Goal: Feedback & Contribution: Submit feedback/report problem

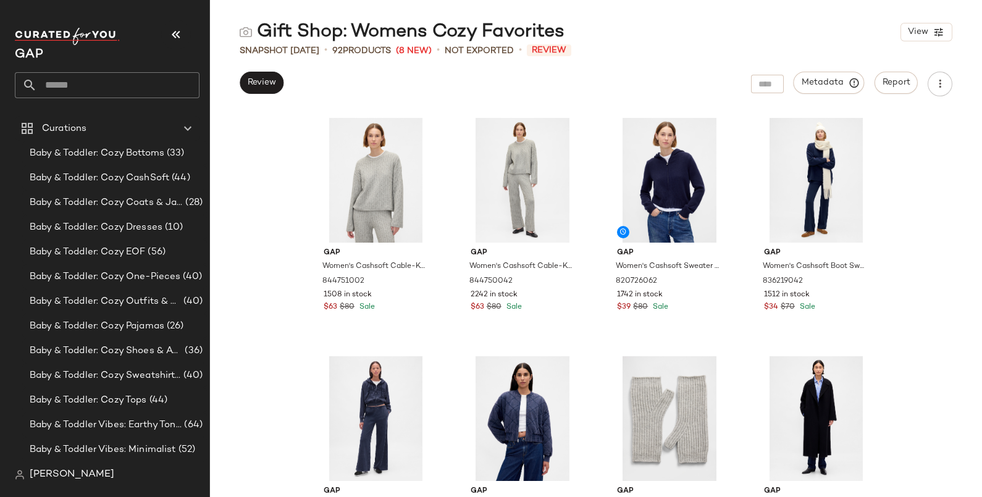
scroll to position [927, 0]
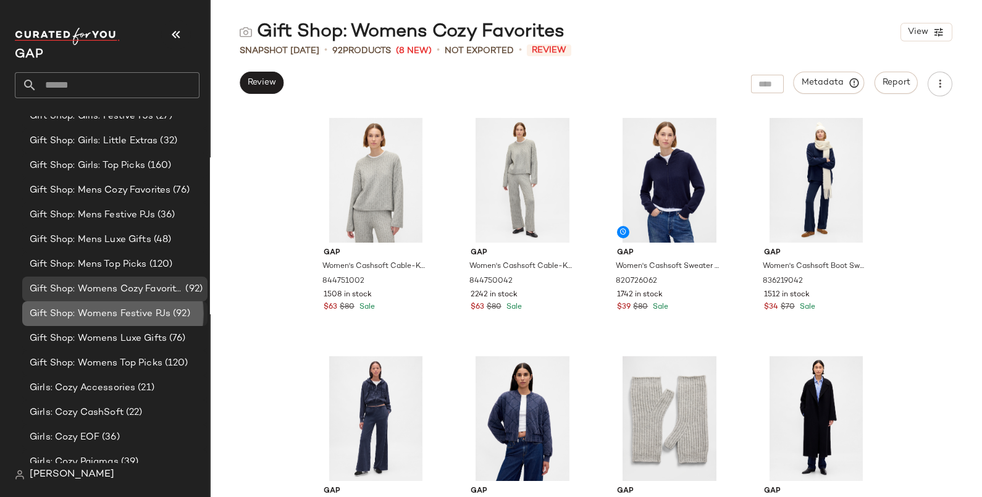
click at [144, 311] on span "Gift Shop: Womens Festive PJs" at bounding box center [100, 314] width 141 height 14
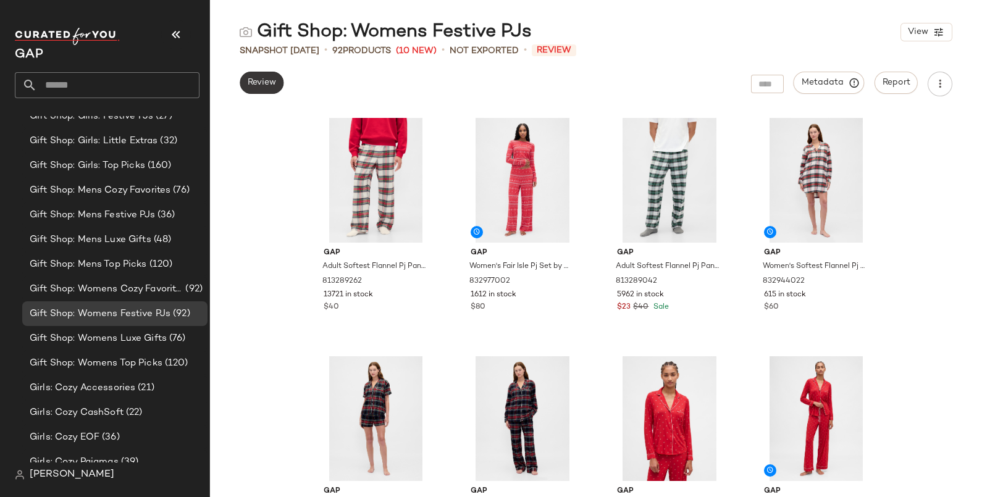
click at [255, 84] on span "Review" at bounding box center [261, 83] width 29 height 10
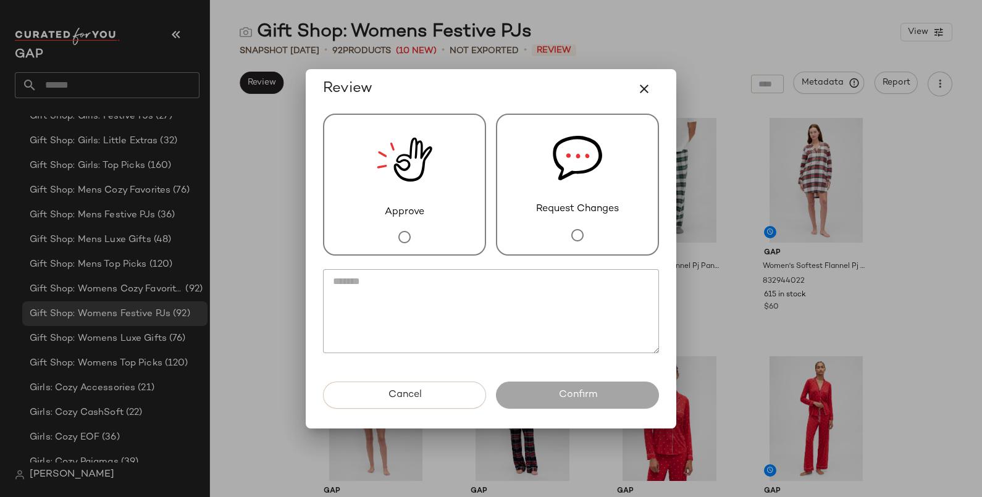
click at [584, 190] on img at bounding box center [577, 158] width 49 height 87
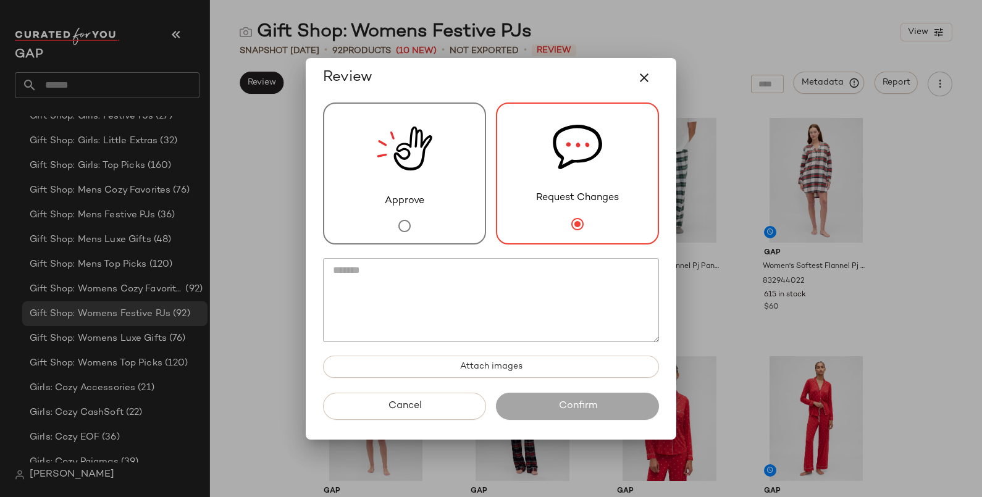
click at [500, 297] on textarea at bounding box center [491, 300] width 336 height 84
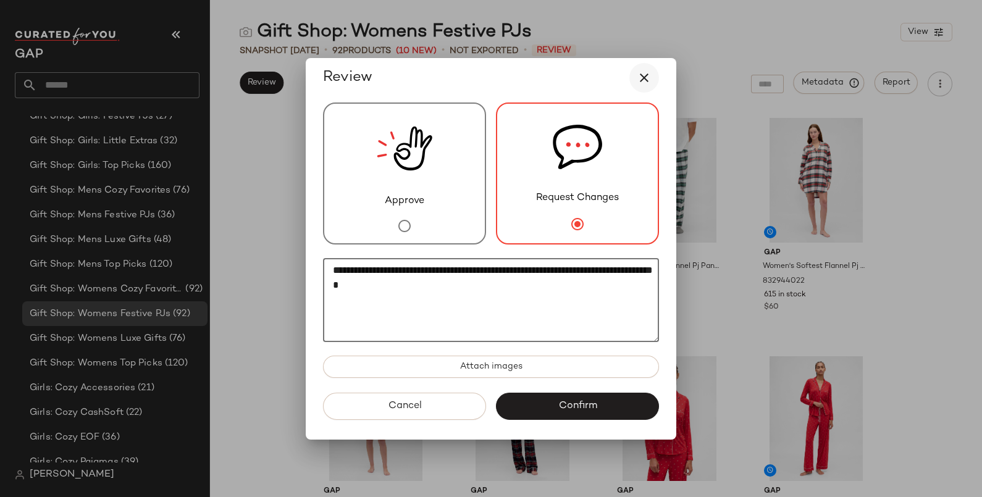
type textarea "**********"
click at [643, 79] on icon "button" at bounding box center [644, 77] width 15 height 15
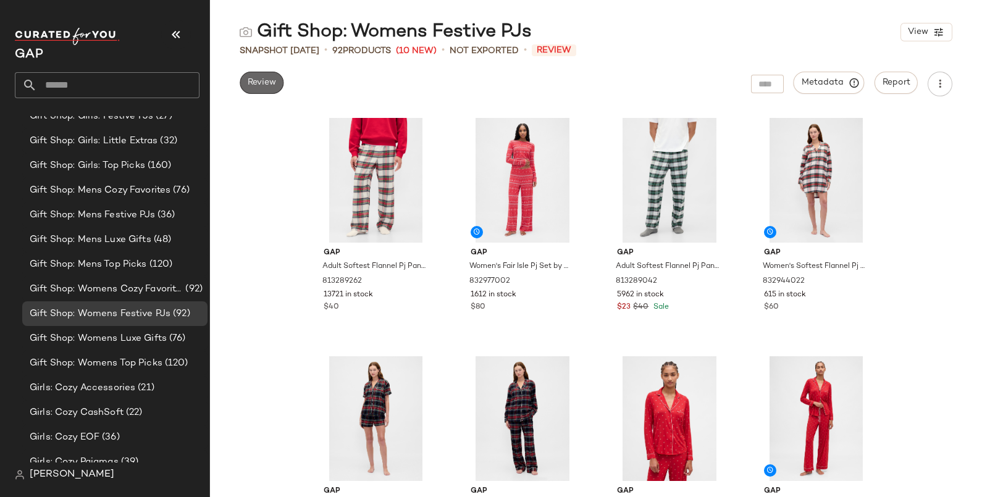
click at [255, 82] on span "Review" at bounding box center [261, 83] width 29 height 10
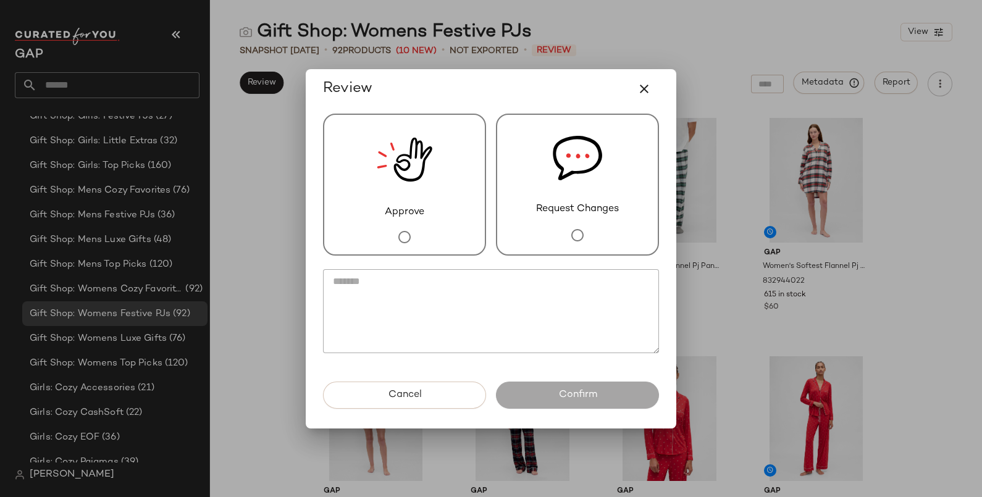
click at [561, 184] on img at bounding box center [577, 158] width 49 height 87
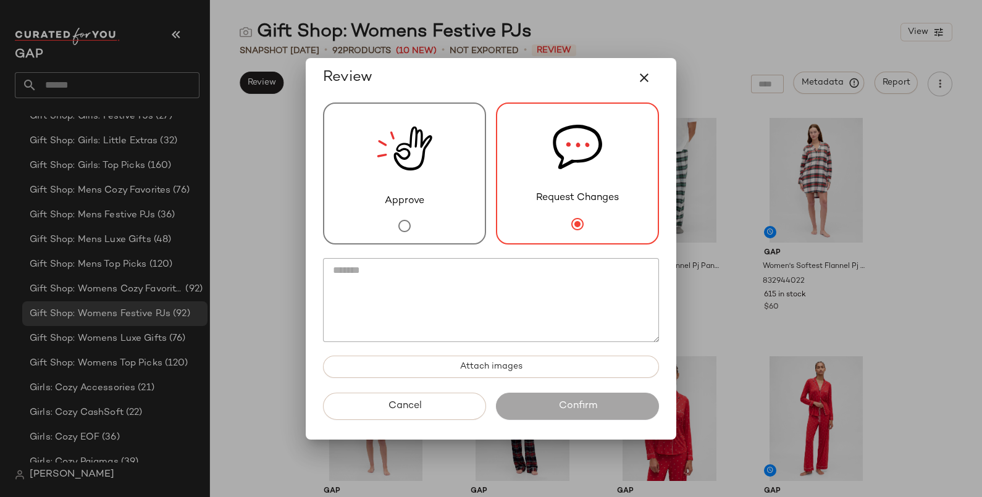
click at [536, 282] on textarea at bounding box center [491, 300] width 336 height 84
click at [642, 74] on icon "button" at bounding box center [644, 77] width 15 height 15
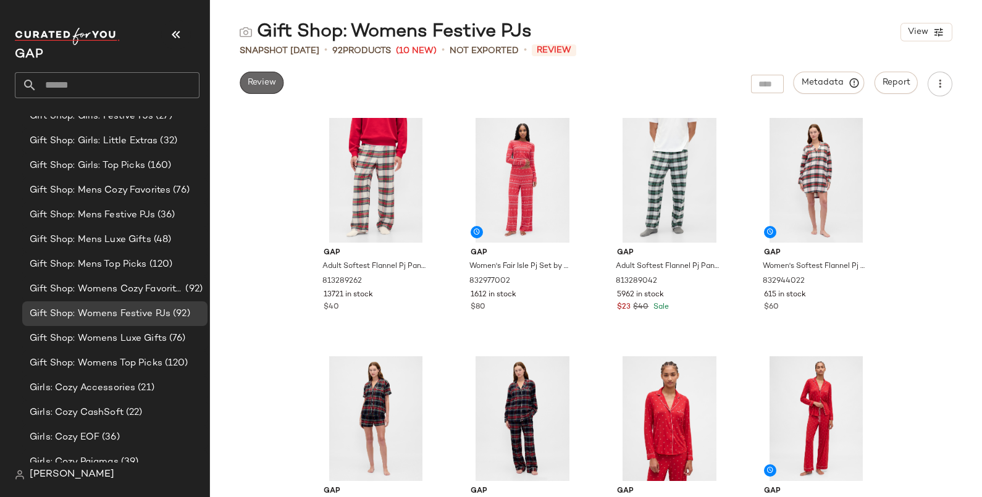
click at [263, 86] on span "Review" at bounding box center [261, 83] width 29 height 10
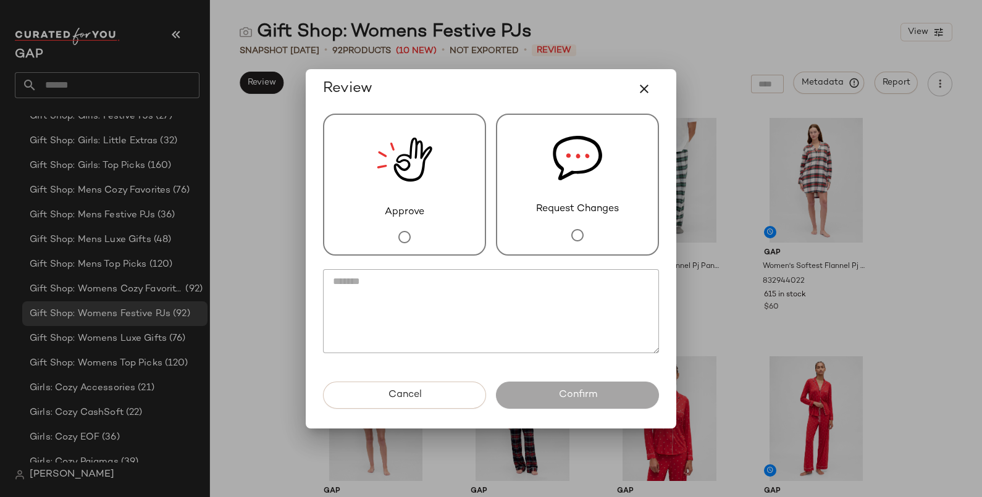
click at [553, 188] on img at bounding box center [577, 158] width 49 height 87
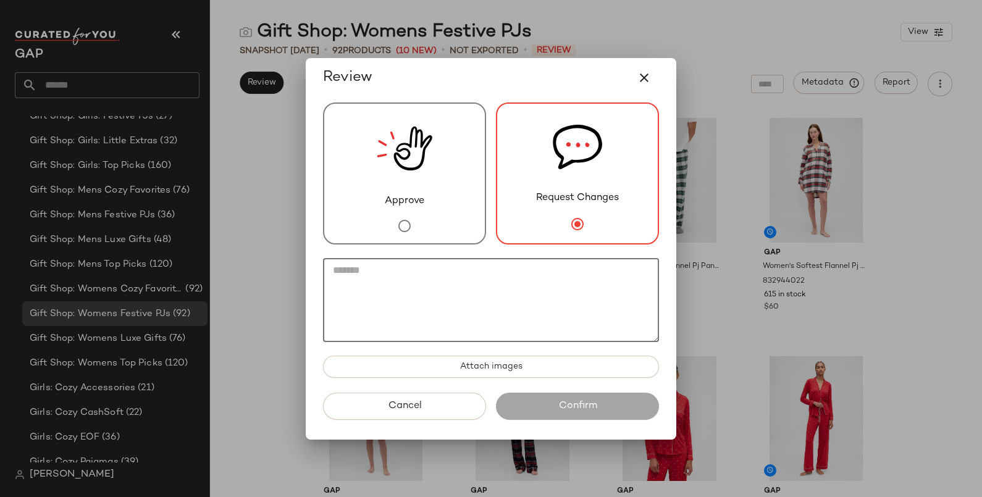
click at [492, 274] on textarea at bounding box center [491, 300] width 336 height 84
type textarea "*"
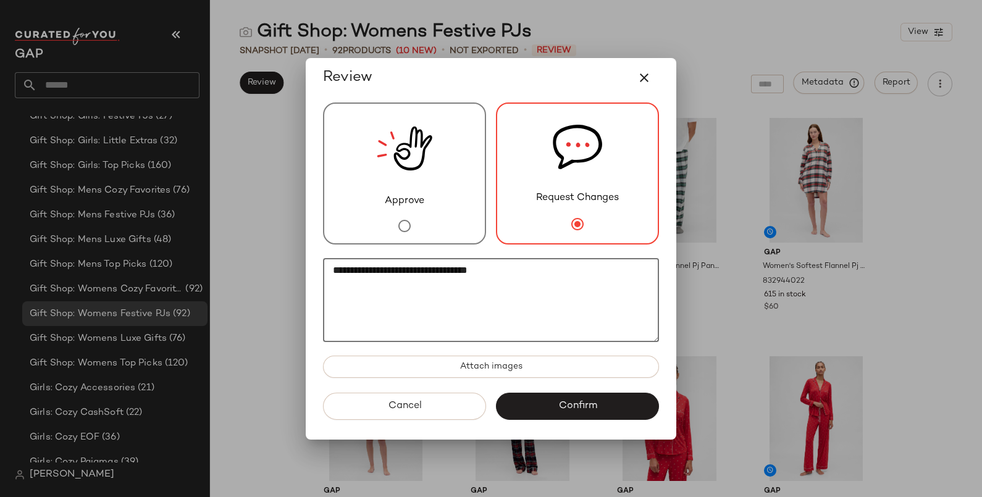
type textarea "**********"
drag, startPoint x: 491, startPoint y: 95, endPoint x: 400, endPoint y: 97, distance: 90.8
click at [400, 97] on div "**********" at bounding box center [491, 249] width 371 height 382
click at [643, 75] on icon "button" at bounding box center [644, 77] width 15 height 15
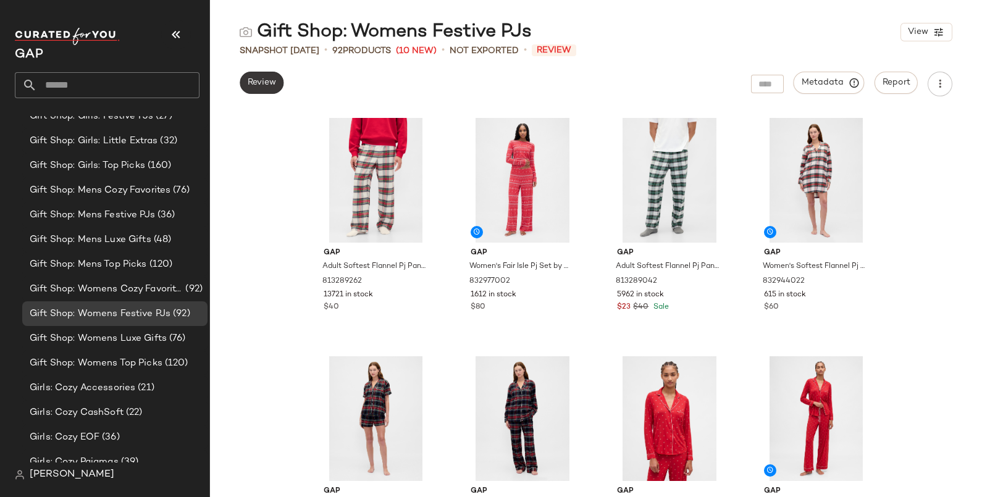
click at [249, 87] on span "Review" at bounding box center [261, 83] width 29 height 10
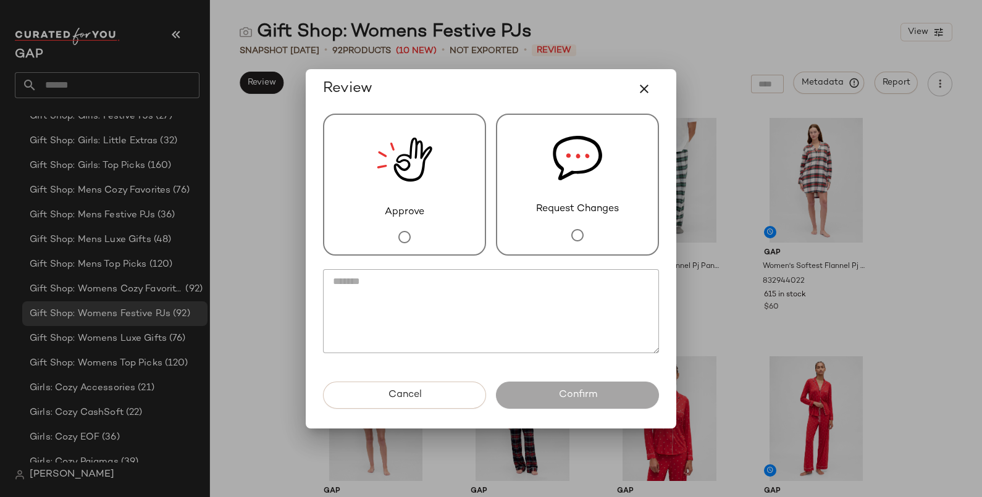
click at [435, 297] on textarea at bounding box center [491, 311] width 336 height 84
click at [593, 144] on img at bounding box center [577, 158] width 49 height 87
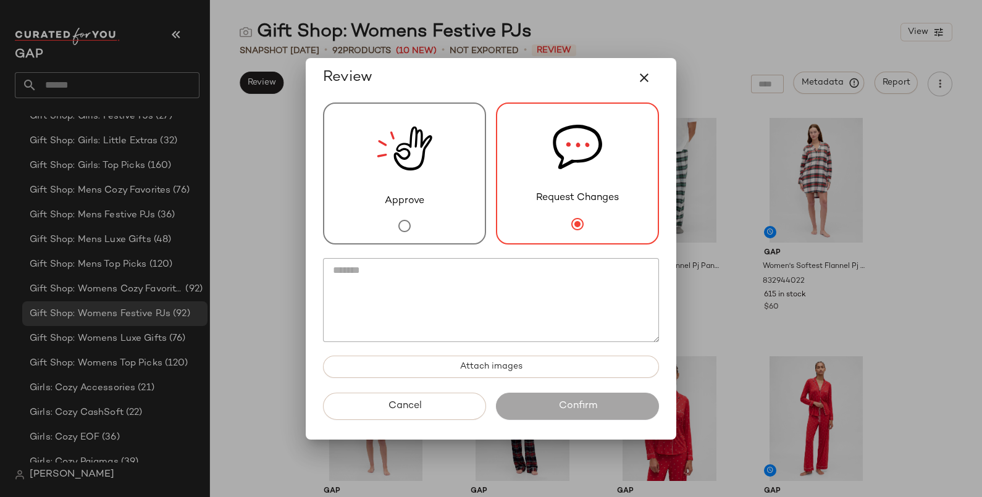
click at [535, 261] on textarea at bounding box center [491, 300] width 336 height 84
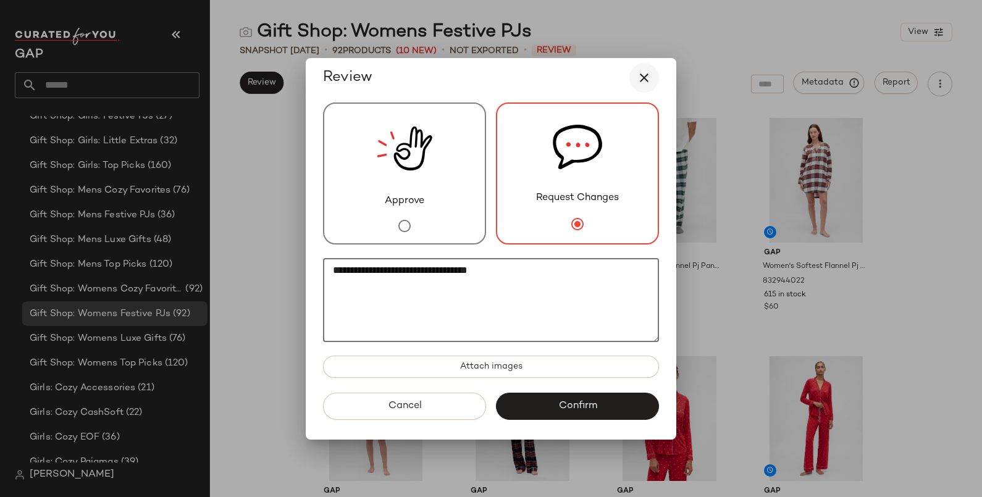
type textarea "**********"
click at [647, 80] on icon "button" at bounding box center [644, 77] width 15 height 15
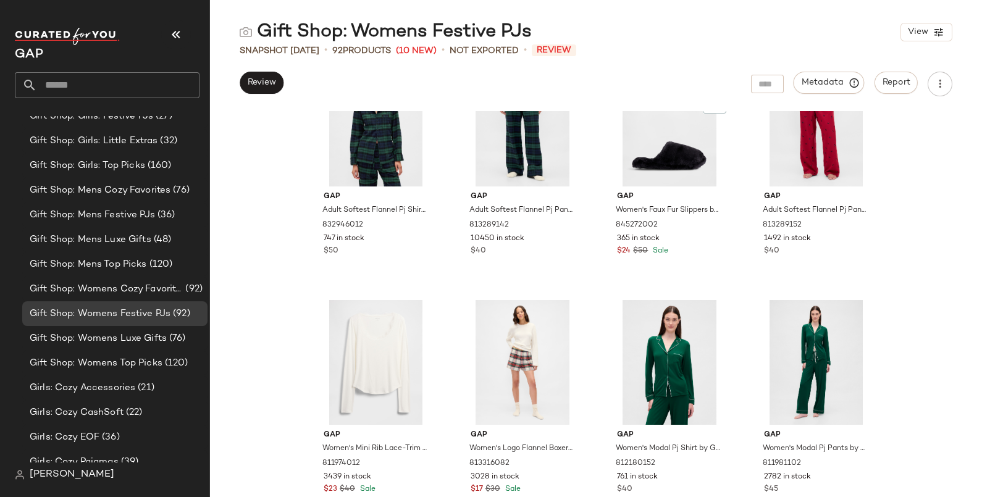
scroll to position [473, 0]
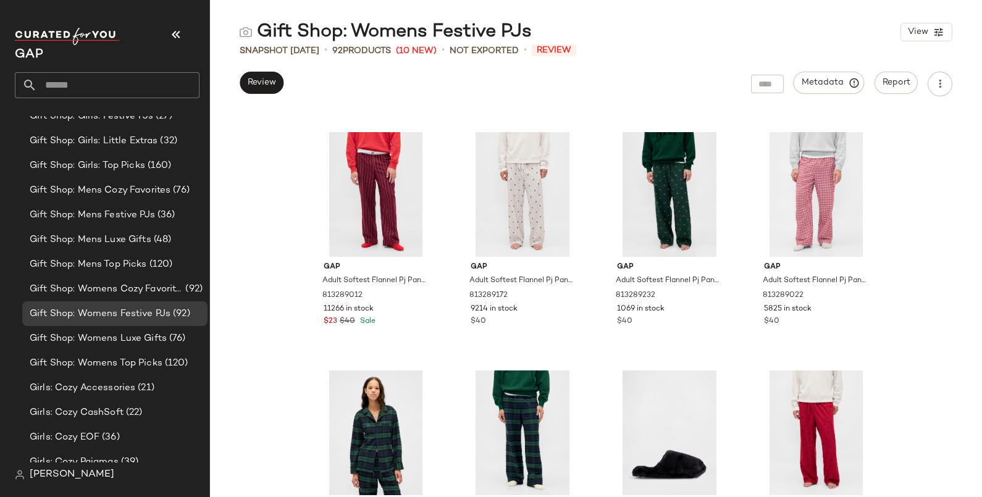
click at [284, 83] on div "Review Metadata Report" at bounding box center [596, 84] width 772 height 25
click at [274, 87] on span "Review" at bounding box center [261, 83] width 29 height 10
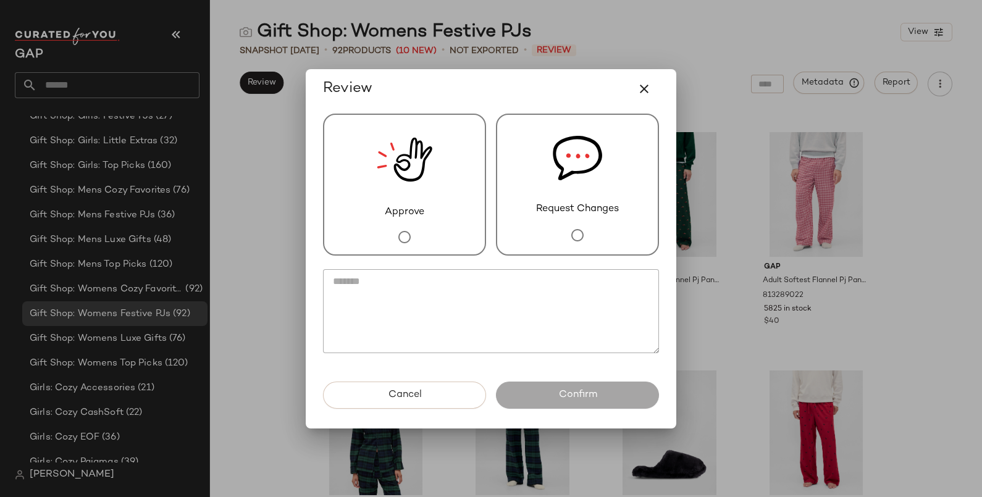
click at [510, 153] on div "Request Changes" at bounding box center [577, 185] width 163 height 142
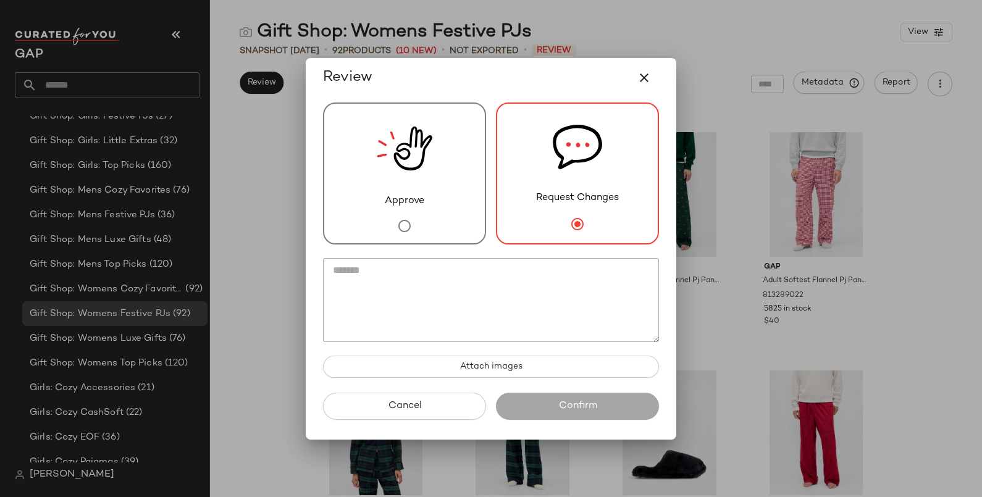
drag, startPoint x: 503, startPoint y: 279, endPoint x: 484, endPoint y: 250, distance: 34.8
click at [497, 267] on textarea at bounding box center [491, 300] width 336 height 84
type textarea "*"
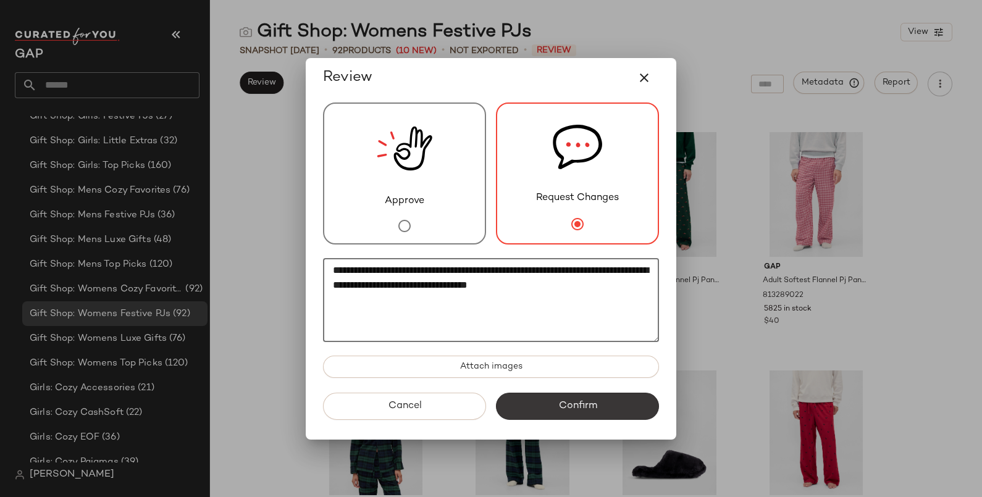
type textarea "**********"
click at [545, 403] on button "Confirm" at bounding box center [577, 406] width 163 height 27
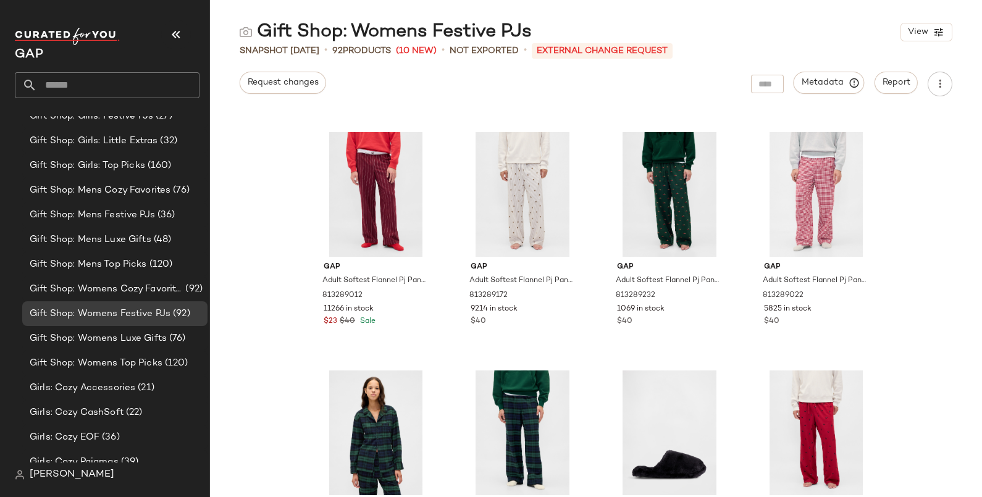
click at [267, 376] on div "Gap Adult Softest Flannel Pj Pants by Gap Purple Burgundy Stripe Size XS 813289…" at bounding box center [596, 304] width 772 height 386
